Goal: Task Accomplishment & Management: Manage account settings

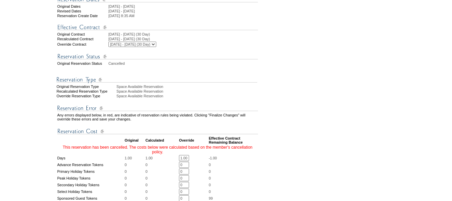
scroll to position [134, 0]
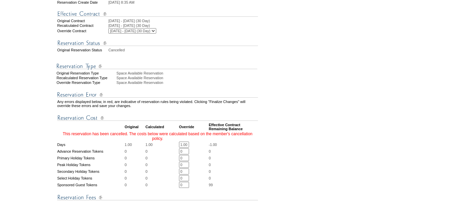
drag, startPoint x: 188, startPoint y: 154, endPoint x: 154, endPoint y: 152, distance: 34.2
click at [154, 152] on table "Any errors displayed below, in red, are indicative of reservation rules being v…" at bounding box center [158, 190] width 202 height 211
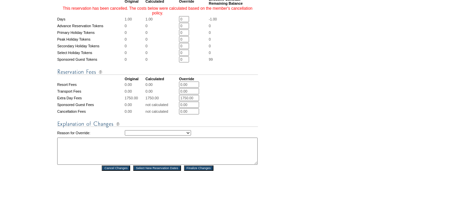
scroll to position [301, 0]
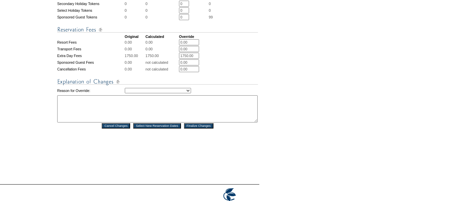
type input "0"
click at [173, 93] on select "Creating Continuous Stay Days Rebooked After Cancellation Editing Occupant Expe…" at bounding box center [158, 90] width 66 height 5
select select "1042"
click at [125, 93] on select "Creating Continuous Stay Days Rebooked After Cancellation Editing Occupant Expe…" at bounding box center [158, 90] width 66 height 5
click at [165, 120] on textarea at bounding box center [157, 108] width 201 height 27
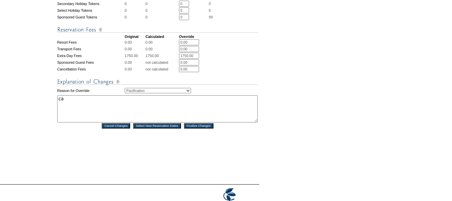
type textarea "c"
type textarea "accidental conformation"
click at [198, 128] on input "Finalize Changes" at bounding box center [198, 125] width 29 height 5
